Goal: Transaction & Acquisition: Purchase product/service

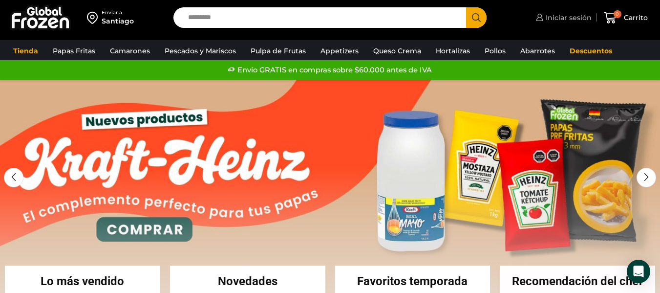
click at [584, 18] on span "Iniciar sesión" at bounding box center [567, 18] width 48 height 10
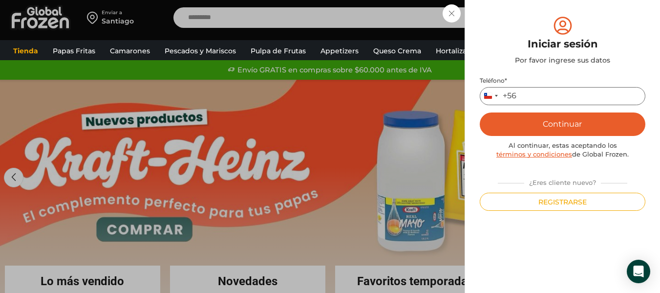
click at [524, 98] on input "Teléfono *" at bounding box center [563, 96] width 166 height 18
type input "*********"
click at [573, 131] on button "Continuar" at bounding box center [563, 123] width 166 height 23
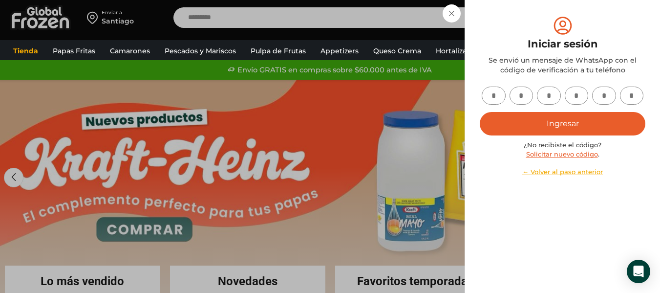
click at [493, 95] on input "text" at bounding box center [494, 95] width 24 height 18
type input "*"
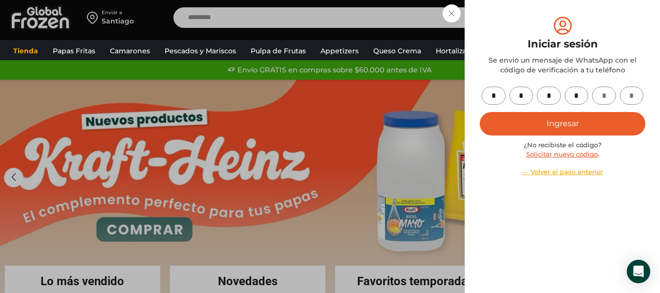
type input "*"
click at [560, 127] on button "Ingresar" at bounding box center [563, 123] width 166 height 23
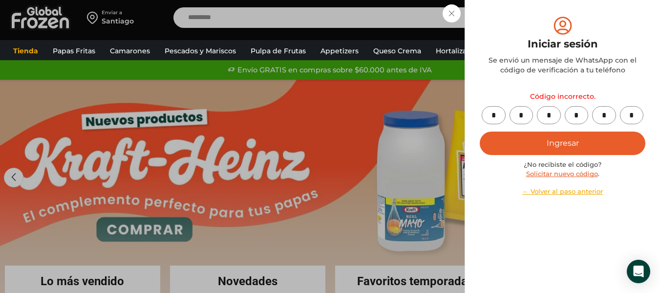
click at [569, 141] on button "Ingresar" at bounding box center [563, 142] width 166 height 23
drag, startPoint x: 551, startPoint y: 174, endPoint x: 490, endPoint y: 21, distance: 164.6
click at [551, 174] on link "Solicitar nuevo código" at bounding box center [562, 173] width 72 height 8
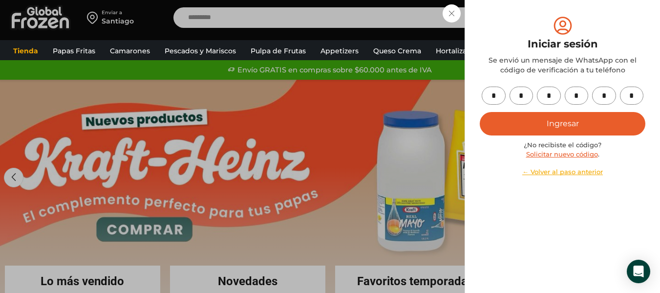
click at [633, 102] on input "*" at bounding box center [632, 95] width 24 height 18
click at [493, 100] on input "*" at bounding box center [494, 95] width 24 height 18
type input "*"
click at [525, 93] on input "*" at bounding box center [521, 95] width 24 height 18
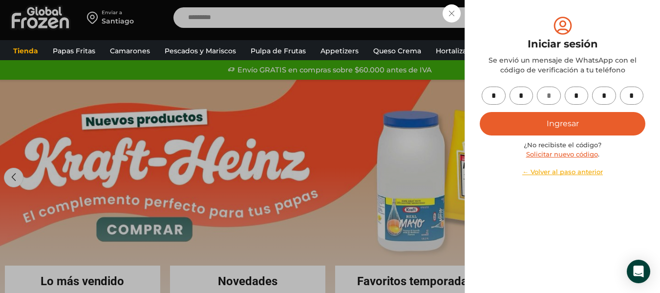
type input "*"
click at [524, 93] on input "*" at bounding box center [521, 95] width 24 height 18
type input "*"
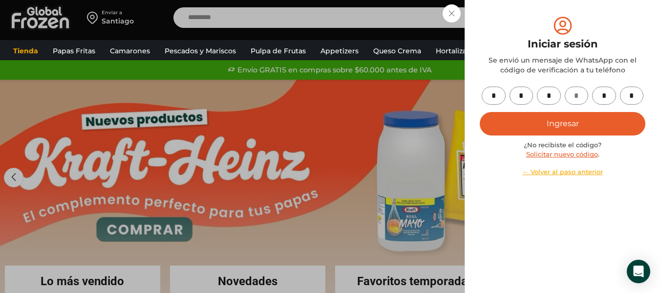
type input "*"
click at [587, 118] on button "Ingresar" at bounding box center [563, 123] width 166 height 23
click at [578, 126] on button "Ingresar" at bounding box center [563, 123] width 166 height 23
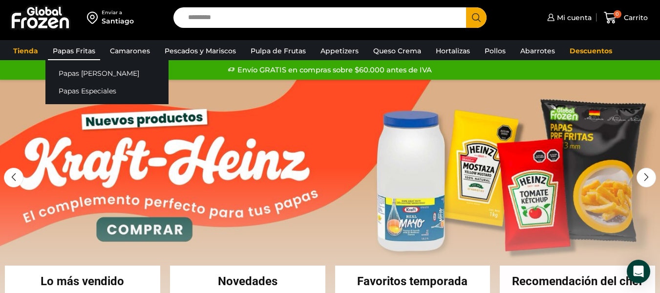
click at [69, 53] on link "Papas Fritas" at bounding box center [74, 51] width 52 height 19
click at [74, 68] on link "Papas [PERSON_NAME]" at bounding box center [106, 73] width 123 height 18
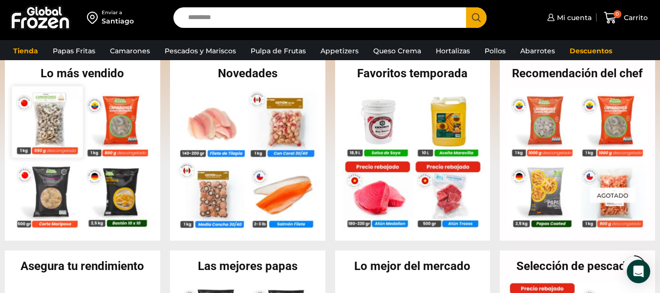
scroll to position [237, 0]
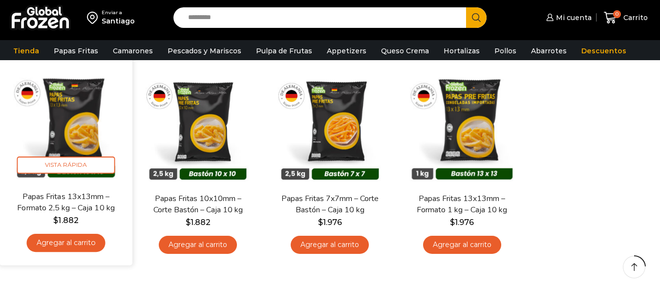
click at [61, 245] on link "Agregar al carrito" at bounding box center [66, 242] width 79 height 18
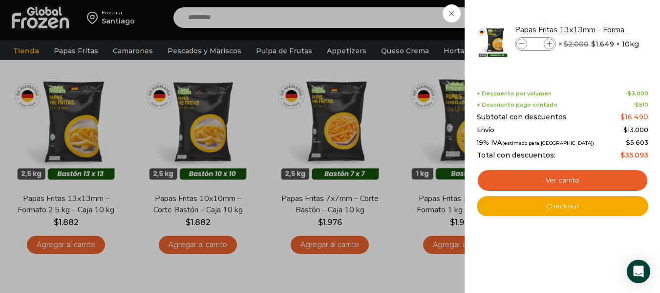
click at [601, 29] on div "1 Carrito 1 1 Shopping Cart *" at bounding box center [625, 17] width 49 height 23
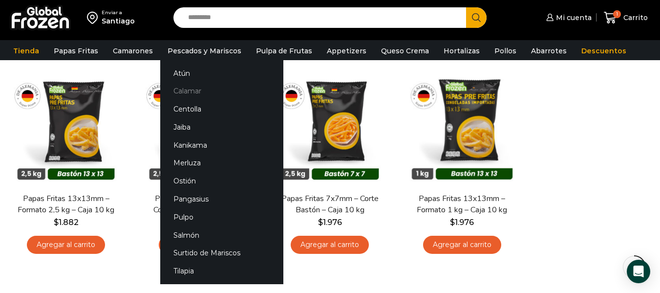
click at [187, 92] on link "Calamar" at bounding box center [221, 91] width 123 height 18
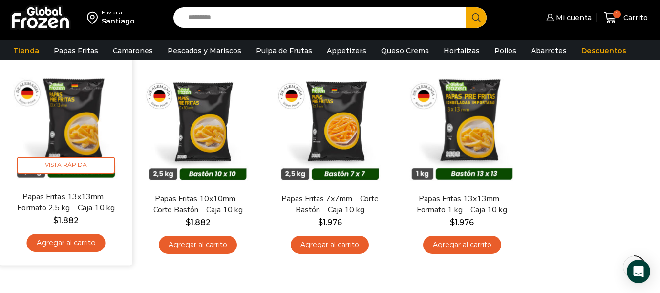
scroll to position [131, 0]
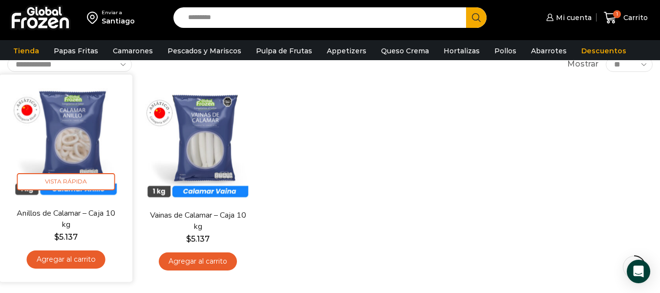
click at [72, 258] on link "Agregar al carrito" at bounding box center [66, 259] width 79 height 18
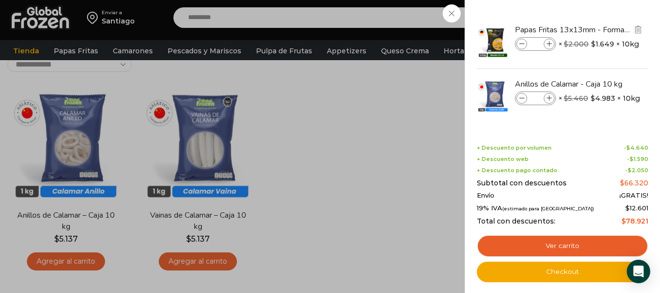
click at [549, 44] on icon at bounding box center [549, 44] width 5 height 5
drag, startPoint x: 522, startPoint y: 42, endPoint x: 529, endPoint y: 43, distance: 7.0
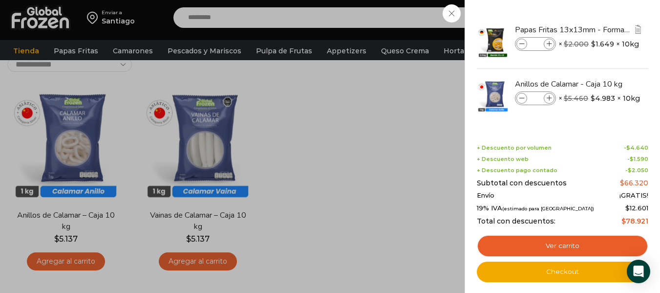
click at [523, 42] on icon at bounding box center [521, 44] width 5 height 5
type input "*"
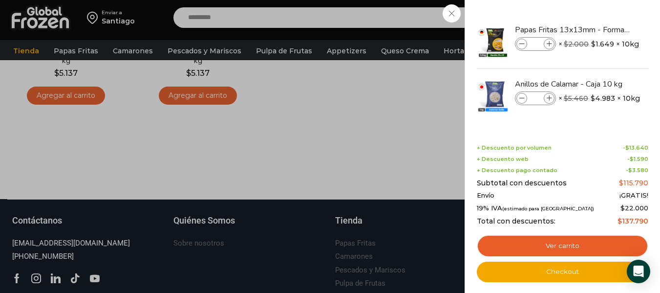
scroll to position [260, 0]
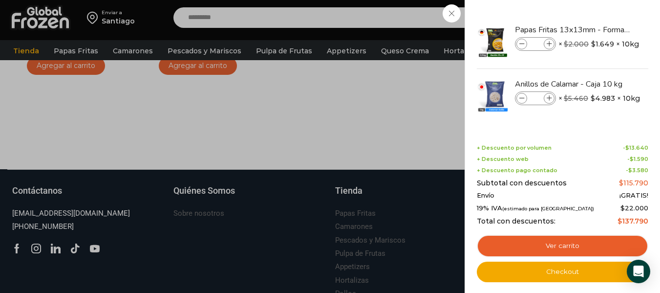
click at [574, 244] on link "Ver carrito" at bounding box center [562, 245] width 171 height 22
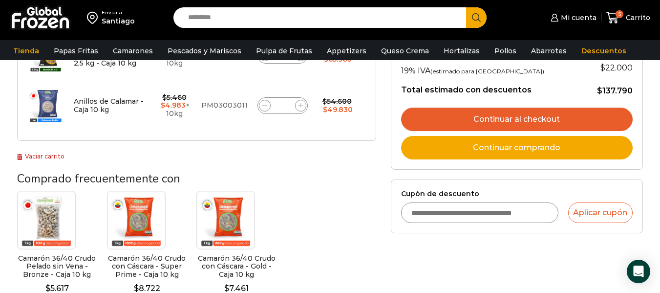
scroll to position [228, 0]
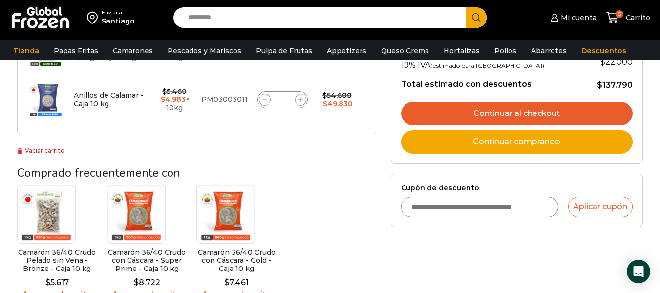
click at [532, 115] on link "Continuar al checkout" at bounding box center [517, 113] width 232 height 23
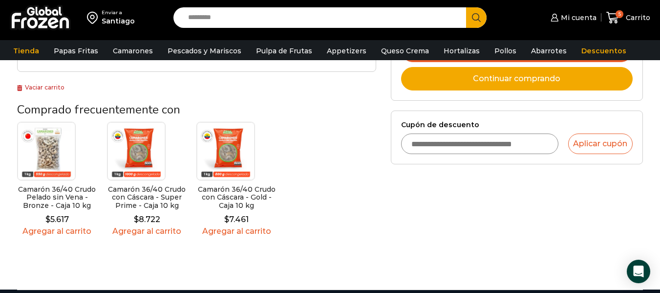
scroll to position [293, 0]
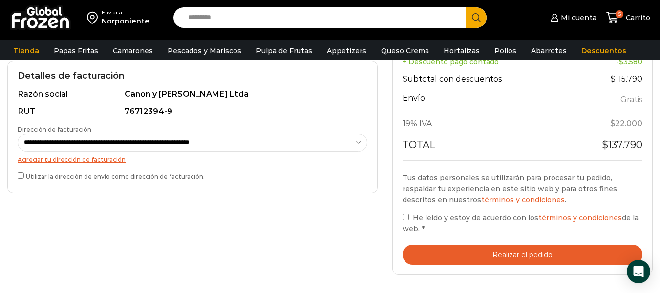
scroll to position [277, 0]
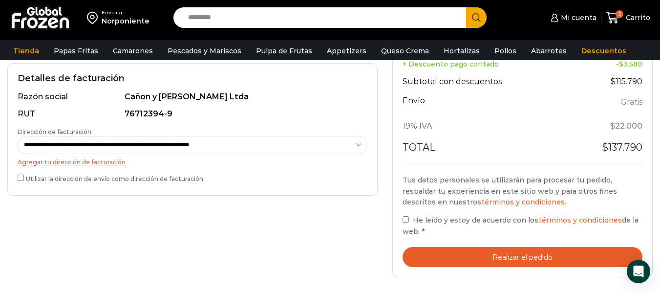
click at [411, 212] on div "Tus datos personales se utilizarán para procesar tu pedido, respaldar tu experi…" at bounding box center [522, 205] width 240 height 63
click at [474, 261] on button "Realizar el pedido" at bounding box center [522, 257] width 240 height 20
